Goal: Task Accomplishment & Management: Complete application form

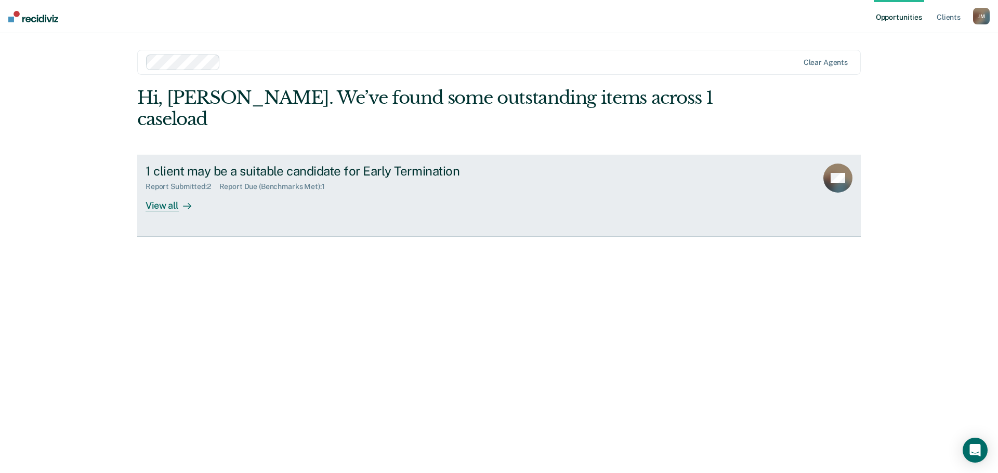
click at [176, 191] on div "View all" at bounding box center [174, 201] width 58 height 20
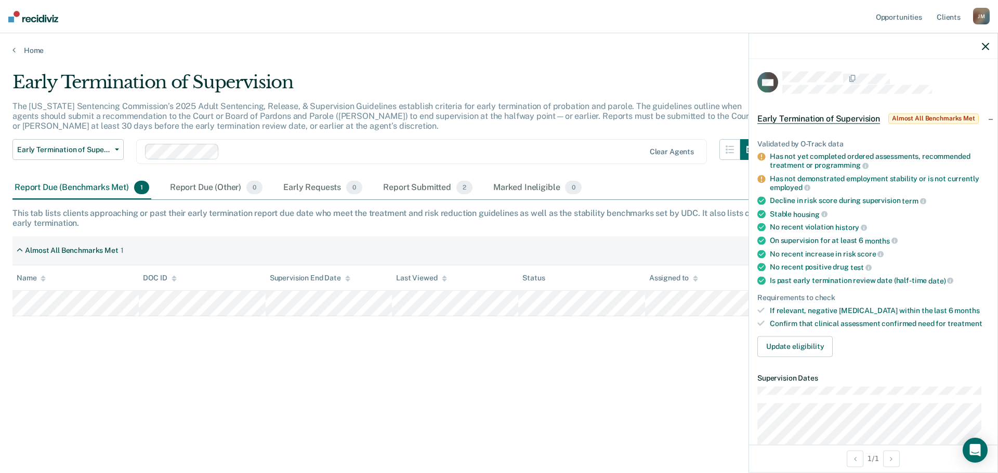
click at [762, 155] on icon at bounding box center [761, 157] width 8 height 8
click at [761, 175] on icon at bounding box center [761, 179] width 8 height 8
click at [802, 348] on button "Update eligibility" at bounding box center [794, 346] width 75 height 21
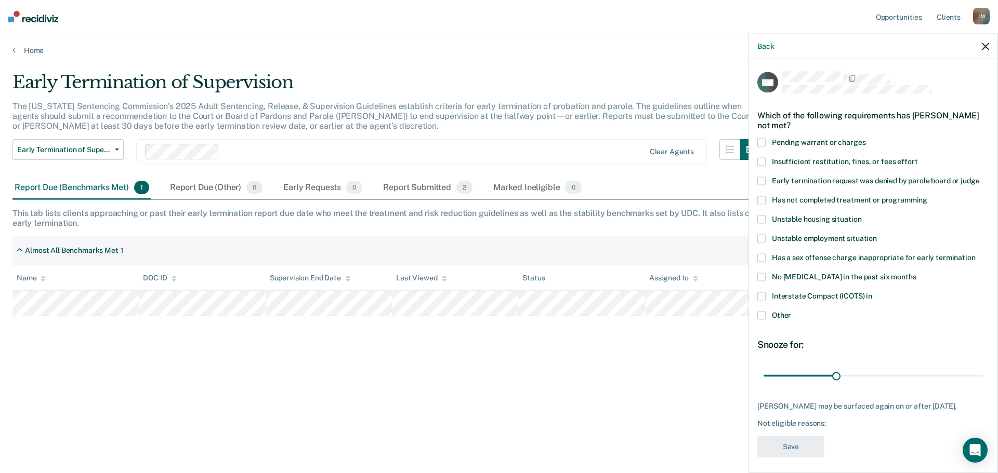
click at [760, 200] on span at bounding box center [761, 200] width 8 height 8
click at [763, 238] on span at bounding box center [761, 239] width 8 height 8
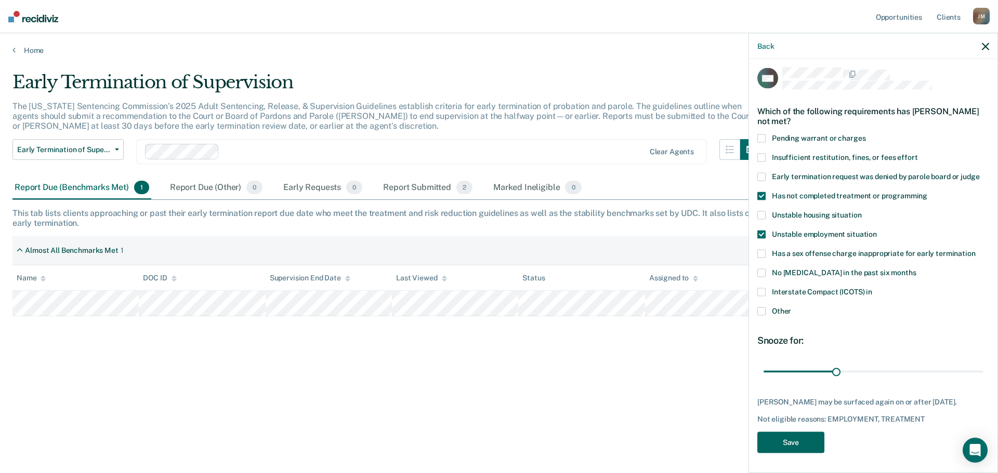
click at [801, 438] on button "Save" at bounding box center [790, 442] width 67 height 21
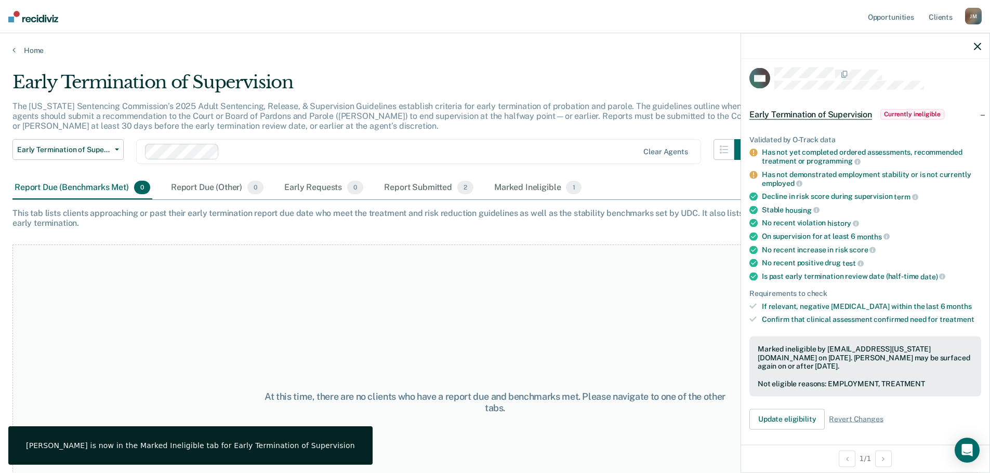
click at [979, 45] on icon "button" at bounding box center [977, 46] width 7 height 7
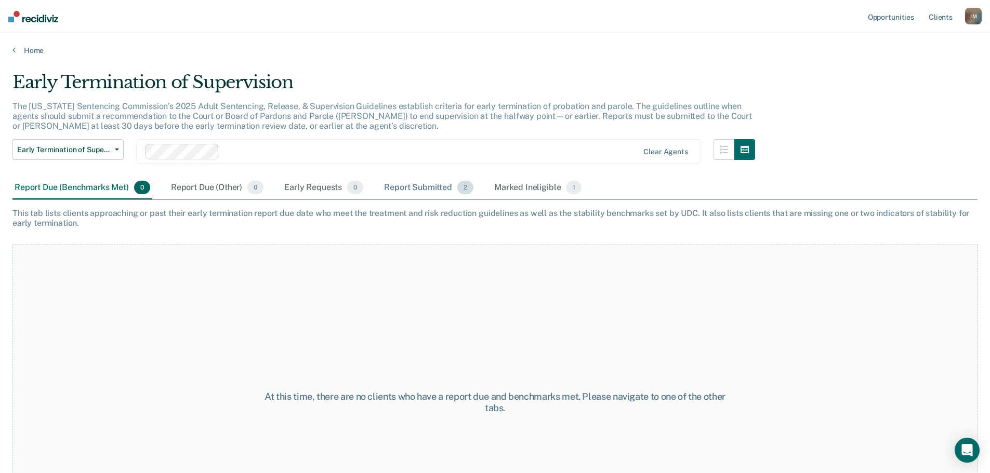
click at [407, 191] on div "Report Submitted 2" at bounding box center [429, 188] width 94 height 23
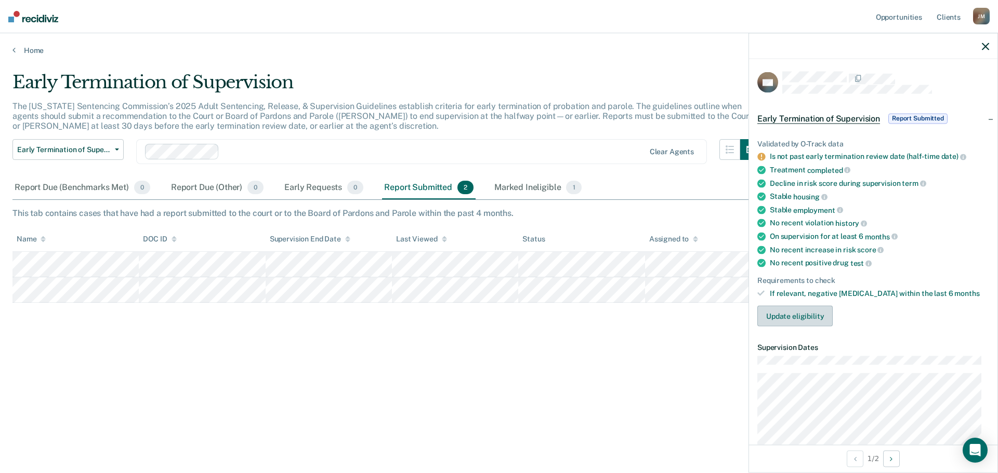
click at [804, 320] on button "Update eligibility" at bounding box center [794, 316] width 75 height 21
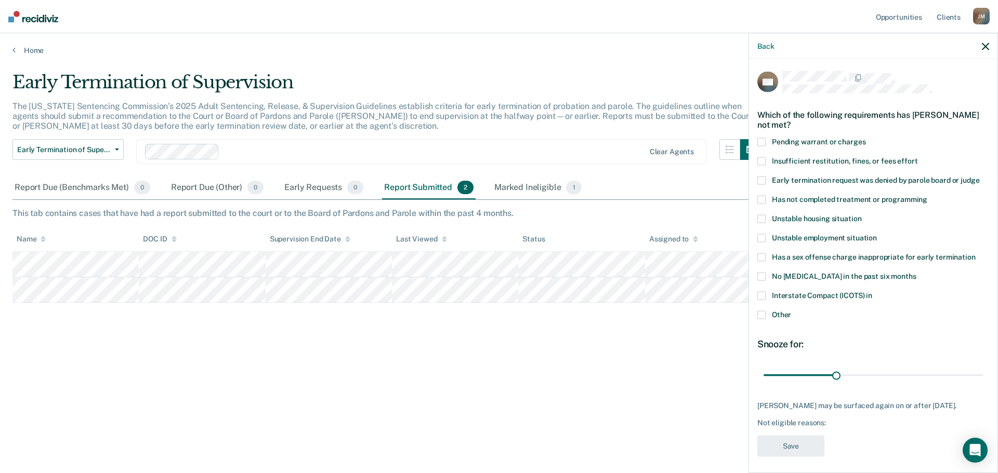
scroll to position [0, 0]
click at [986, 46] on icon "button" at bounding box center [984, 46] width 7 height 7
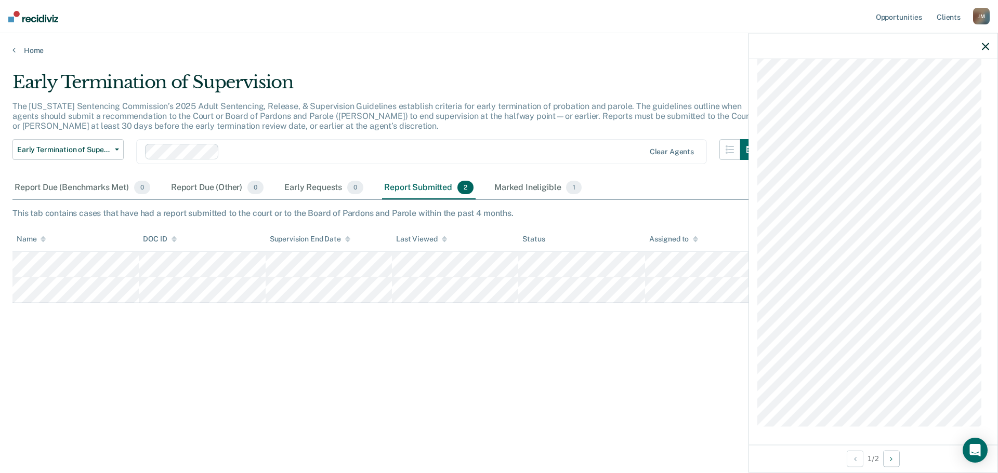
scroll to position [718, 0]
click at [628, 362] on div "Early Termination of Supervision The [US_STATE] Sentencing Commission’s 2025 Ad…" at bounding box center [498, 234] width 973 height 324
click at [984, 45] on icon "button" at bounding box center [984, 46] width 7 height 7
